Goal: Transaction & Acquisition: Purchase product/service

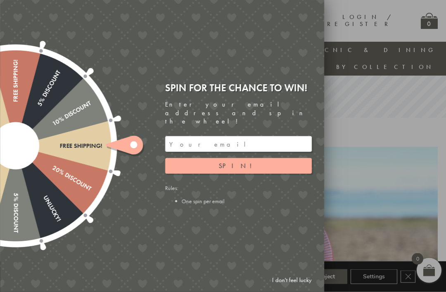
scroll to position [160, 0]
click at [177, 149] on input "email" at bounding box center [238, 144] width 147 height 16
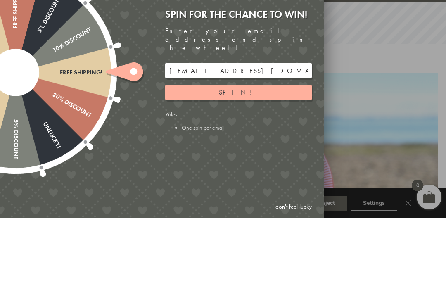
click at [244, 161] on span "Spin!" at bounding box center [238, 165] width 39 height 9
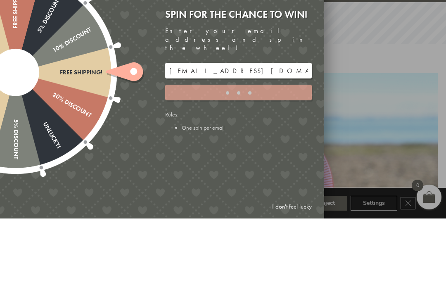
scroll to position [234, 8]
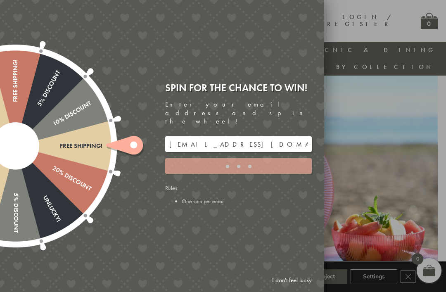
click at [199, 212] on div "Spin for the chance to win! Enter your email address and spin the wheel! mgbenn…" at bounding box center [241, 146] width 165 height 142
click at [133, 148] on ellipse at bounding box center [133, 144] width 7 height 7
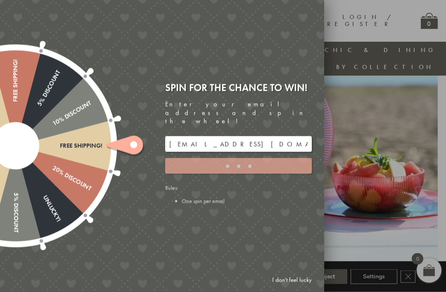
scroll to position [292, 0]
click at [209, 205] on li "One spin per email" at bounding box center [247, 200] width 130 height 7
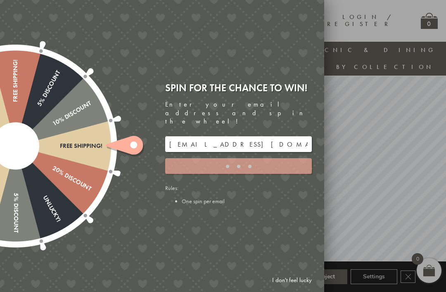
scroll to position [14, 0]
click at [235, 140] on input "mgbennie79@gmail.com" at bounding box center [238, 144] width 147 height 16
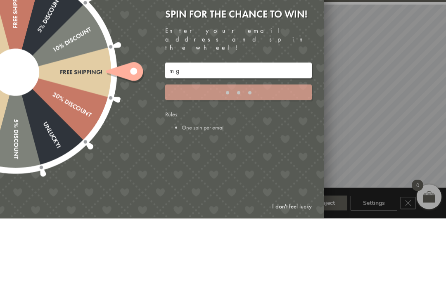
type input "m"
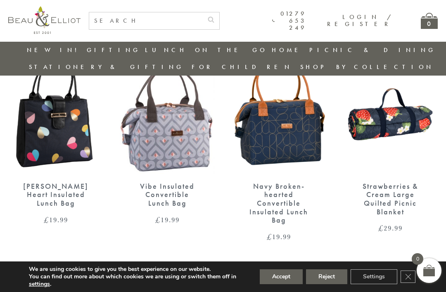
scroll to position [1423, 1]
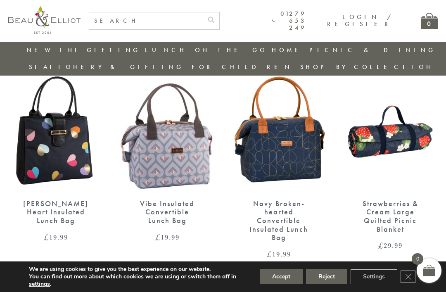
click at [171, 199] on div "Vibe Insulated Convertible Lunch Bag" at bounding box center [167, 212] width 66 height 26
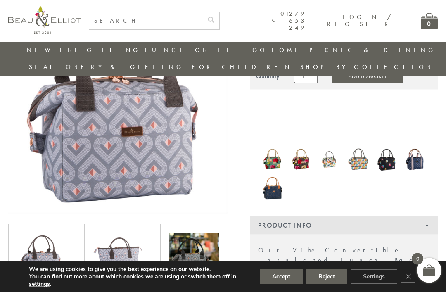
scroll to position [109, 0]
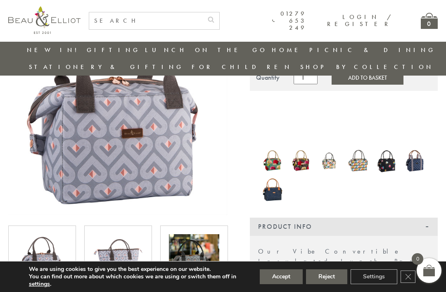
click at [363, 148] on img at bounding box center [358, 161] width 20 height 26
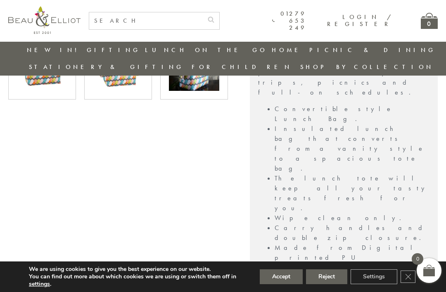
scroll to position [408, 2]
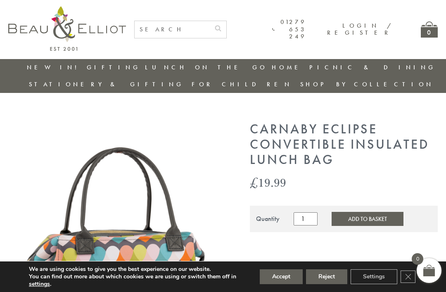
scroll to position [0, 2]
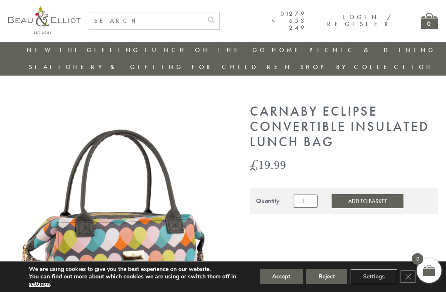
click at [274, 84] on link "Children's Drinks Bottles" at bounding box center [237, 94] width 74 height 21
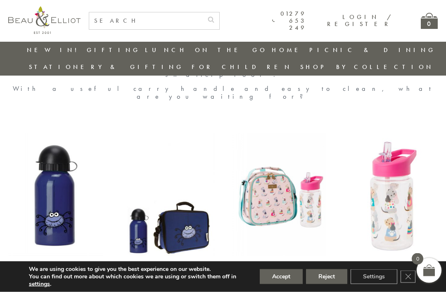
scroll to position [384, 0]
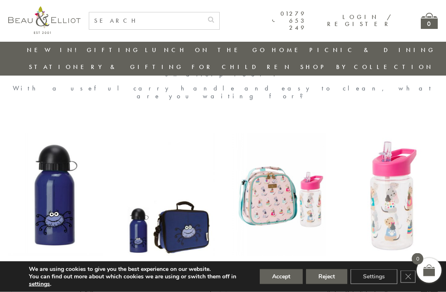
click at [280, 133] on img at bounding box center [278, 194] width 95 height 123
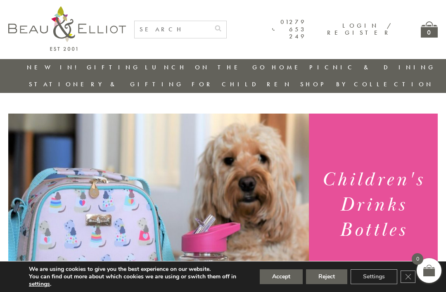
scroll to position [411, 0]
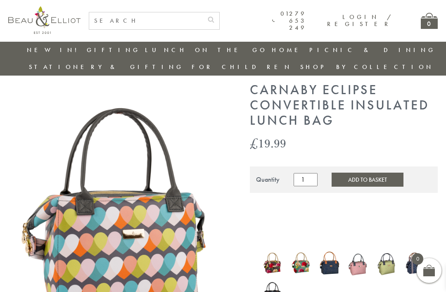
scroll to position [123, 2]
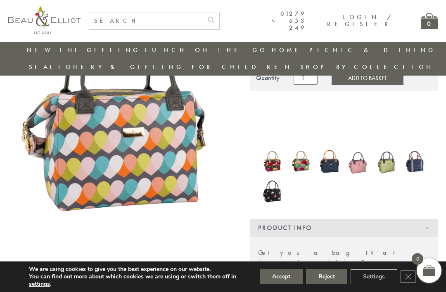
click at [275, 149] on img at bounding box center [272, 161] width 20 height 25
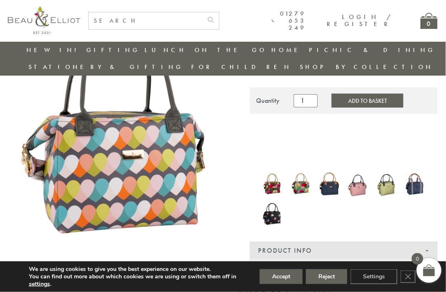
scroll to position [101, 3]
